Goal: Check status: Check status

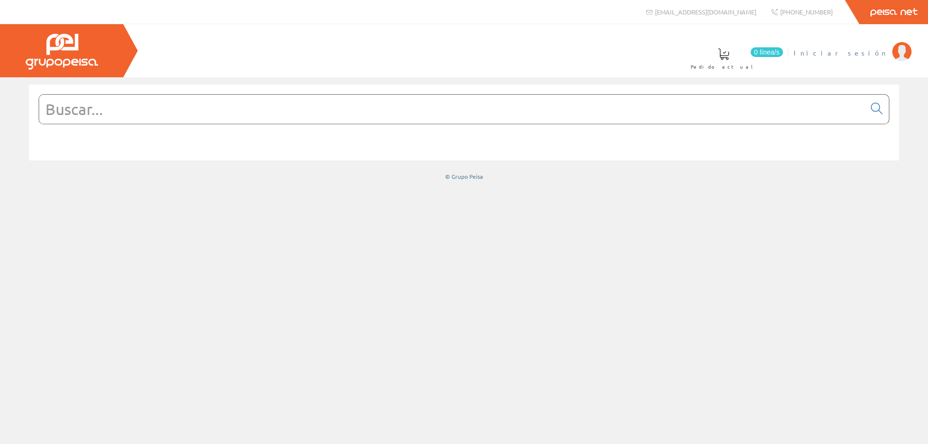
click at [880, 58] on li "Iniciar sesión" at bounding box center [853, 58] width 122 height 37
click at [879, 55] on span "Iniciar sesión" at bounding box center [841, 53] width 94 height 10
click at [854, 49] on span "[PERSON_NAME]" at bounding box center [796, 53] width 183 height 10
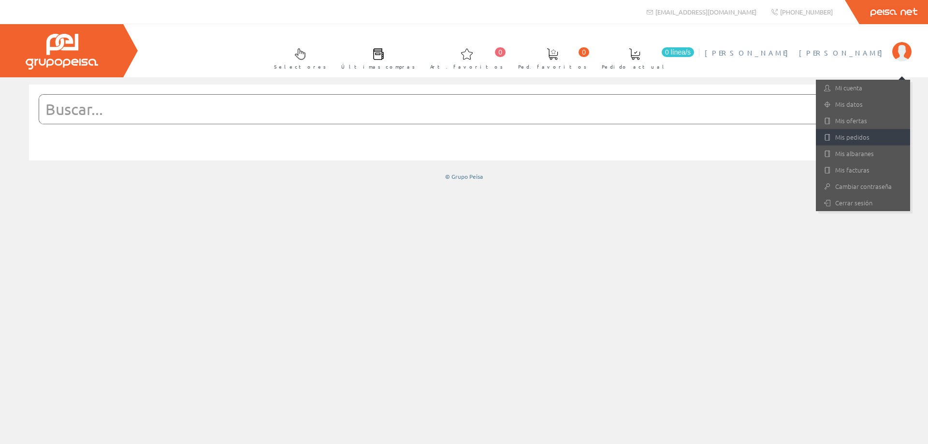
click at [855, 140] on link "Mis pedidos" at bounding box center [863, 137] width 94 height 16
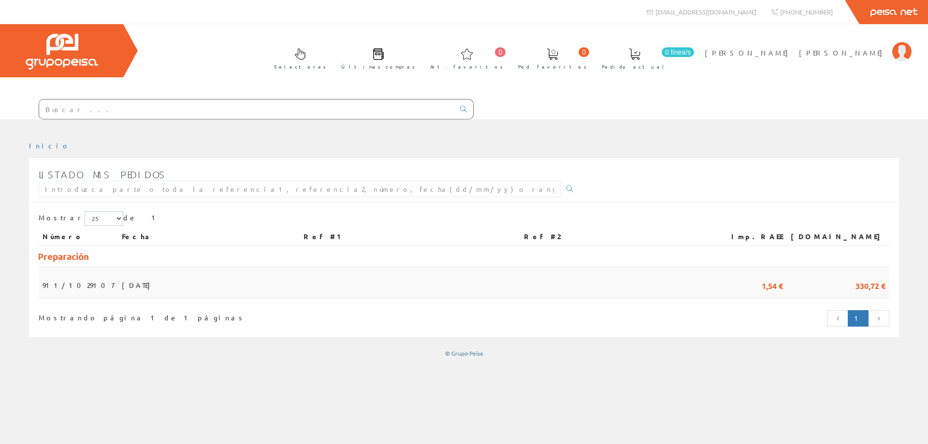
click at [122, 285] on span "10/08/2025" at bounding box center [138, 285] width 33 height 16
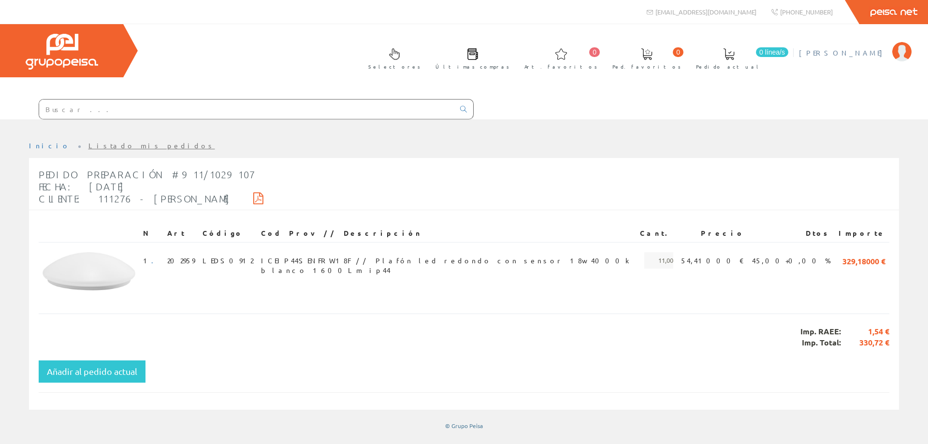
click at [854, 54] on span "[PERSON_NAME] [PERSON_NAME]" at bounding box center [843, 53] width 88 height 10
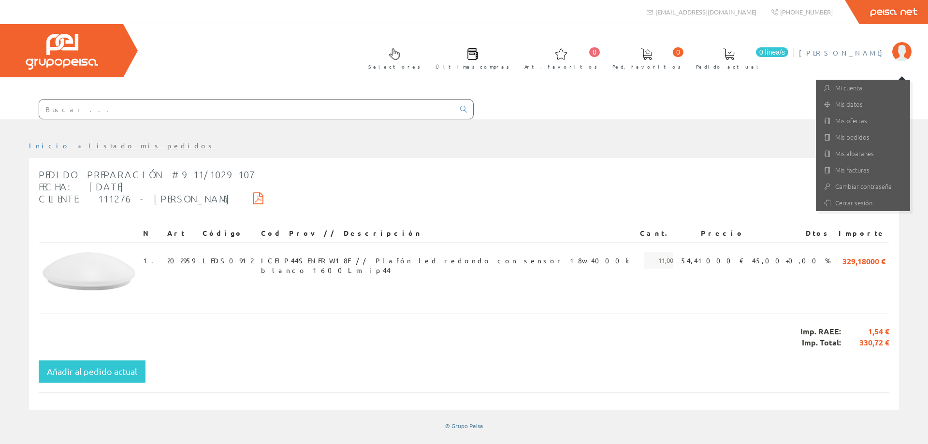
click at [854, 54] on span "[PERSON_NAME] [PERSON_NAME]" at bounding box center [843, 53] width 88 height 10
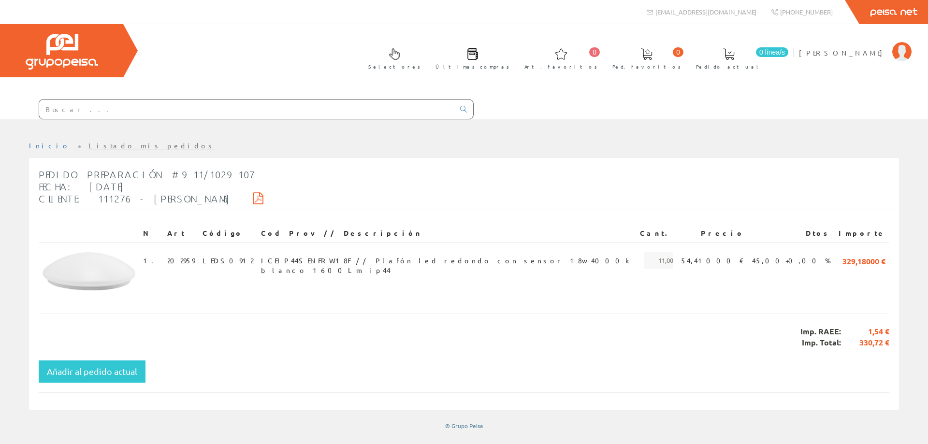
click at [132, 111] on input "text" at bounding box center [246, 109] width 415 height 19
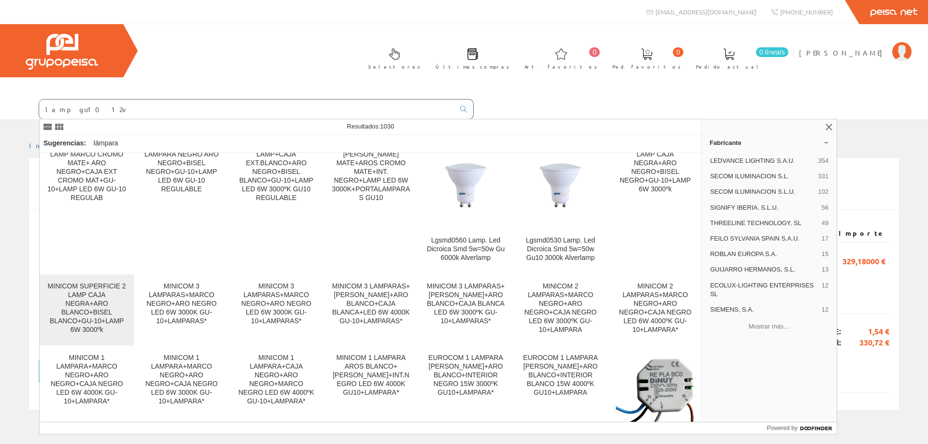
scroll to position [145, 0]
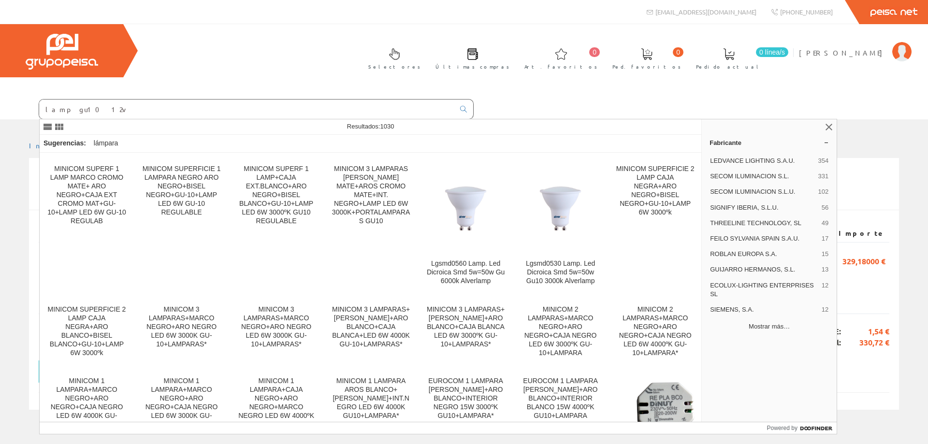
type input "lamp gu10 12v"
click at [778, 325] on button "Mostrar más…" at bounding box center [769, 327] width 127 height 16
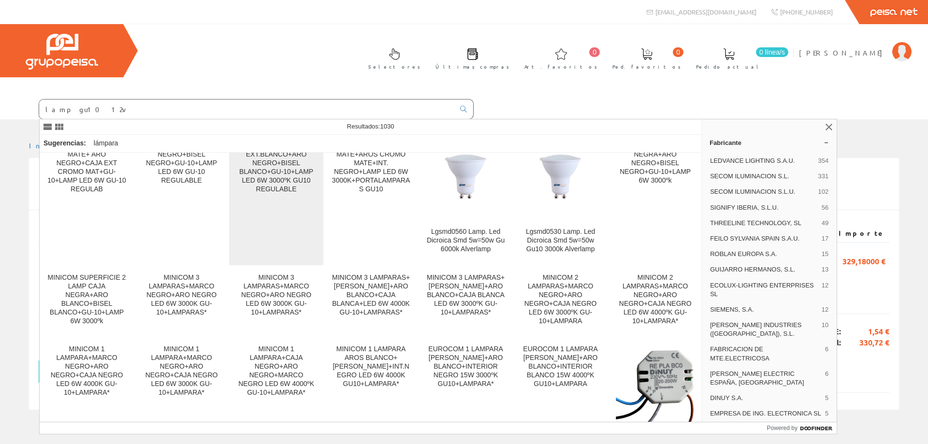
scroll to position [0, 0]
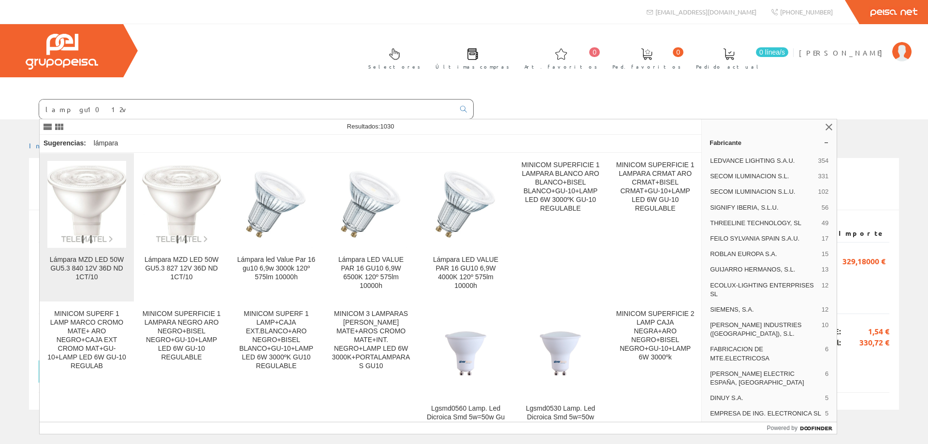
click at [81, 192] on img at bounding box center [86, 204] width 79 height 79
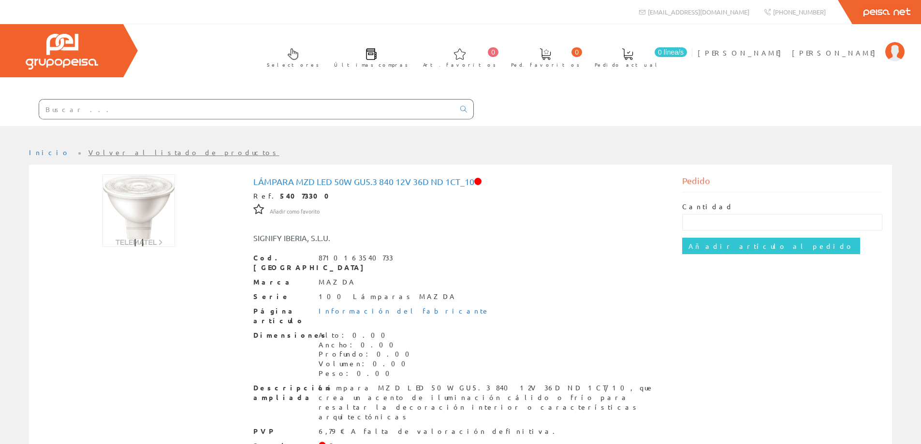
click at [103, 110] on input "text" at bounding box center [246, 109] width 415 height 19
type input "GU10"
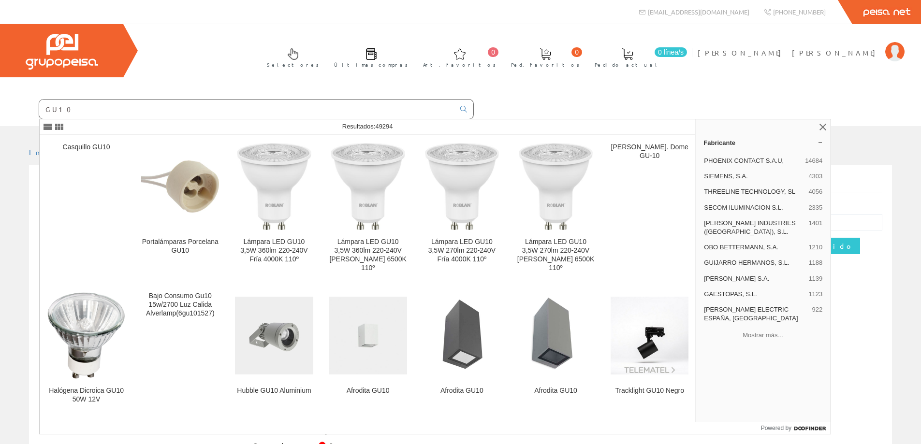
drag, startPoint x: 72, startPoint y: 109, endPoint x: 12, endPoint y: 117, distance: 60.4
click at [12, 116] on form "GU10" at bounding box center [237, 109] width 474 height 20
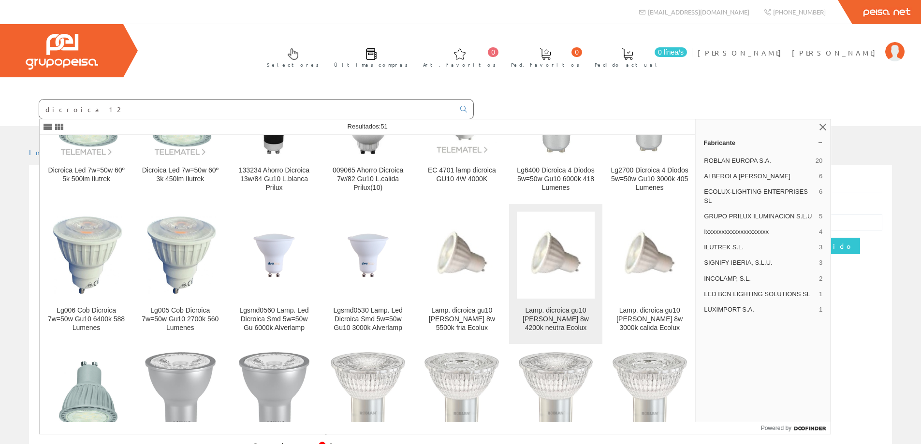
scroll to position [387, 0]
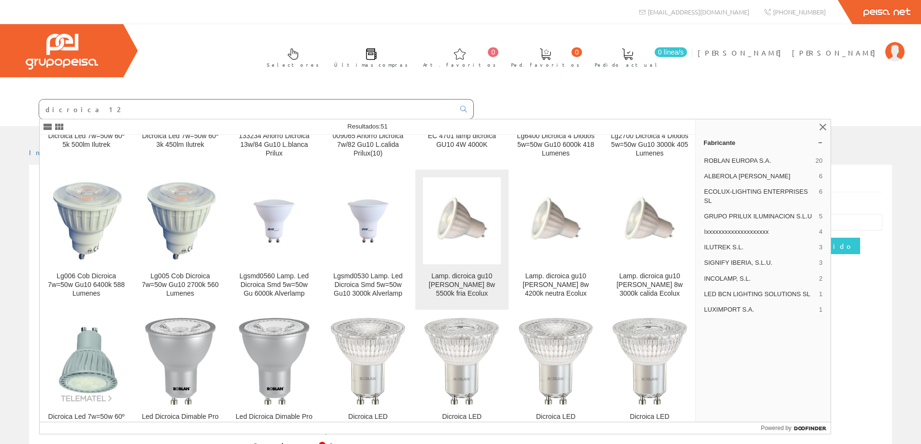
type input "dicroica 12"
click at [456, 230] on img at bounding box center [462, 221] width 78 height 86
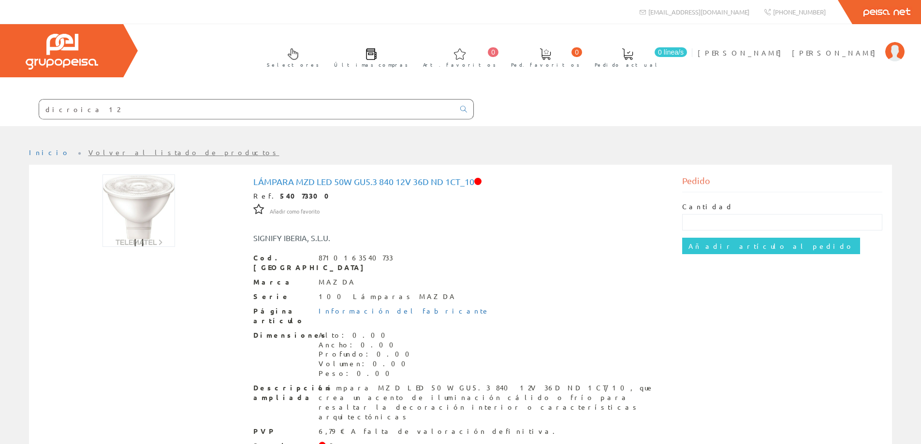
drag, startPoint x: 85, startPoint y: 112, endPoint x: 0, endPoint y: 109, distance: 85.2
click at [0, 108] on form "dicroica 12" at bounding box center [237, 109] width 474 height 20
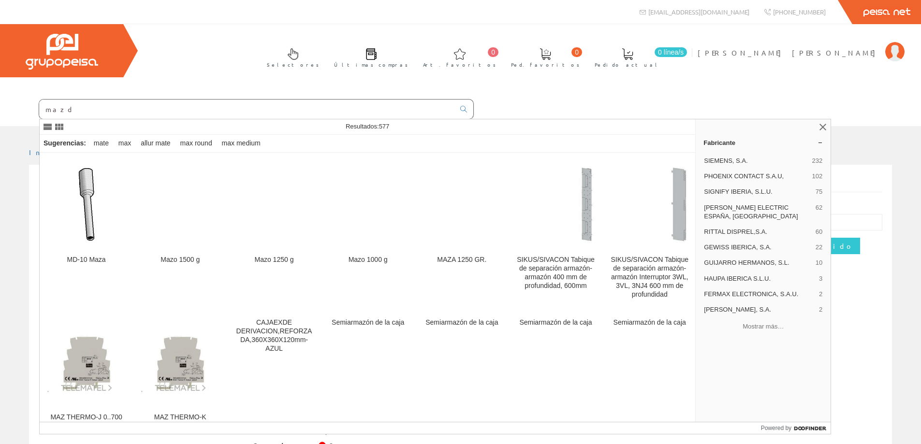
type input "mazda"
